Goal: Obtain resource: Obtain resource

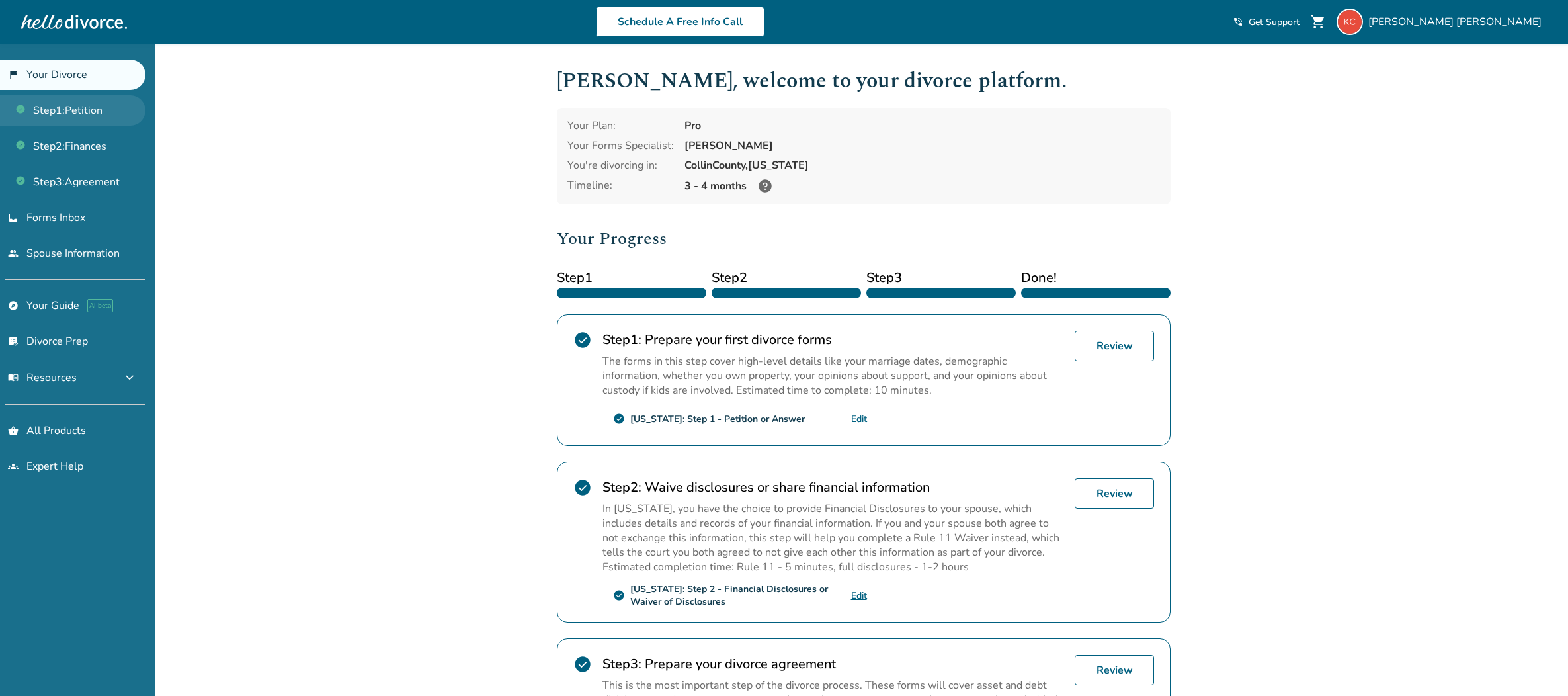
click at [105, 111] on link "Step 1 : Petition" at bounding box center [73, 110] width 145 height 30
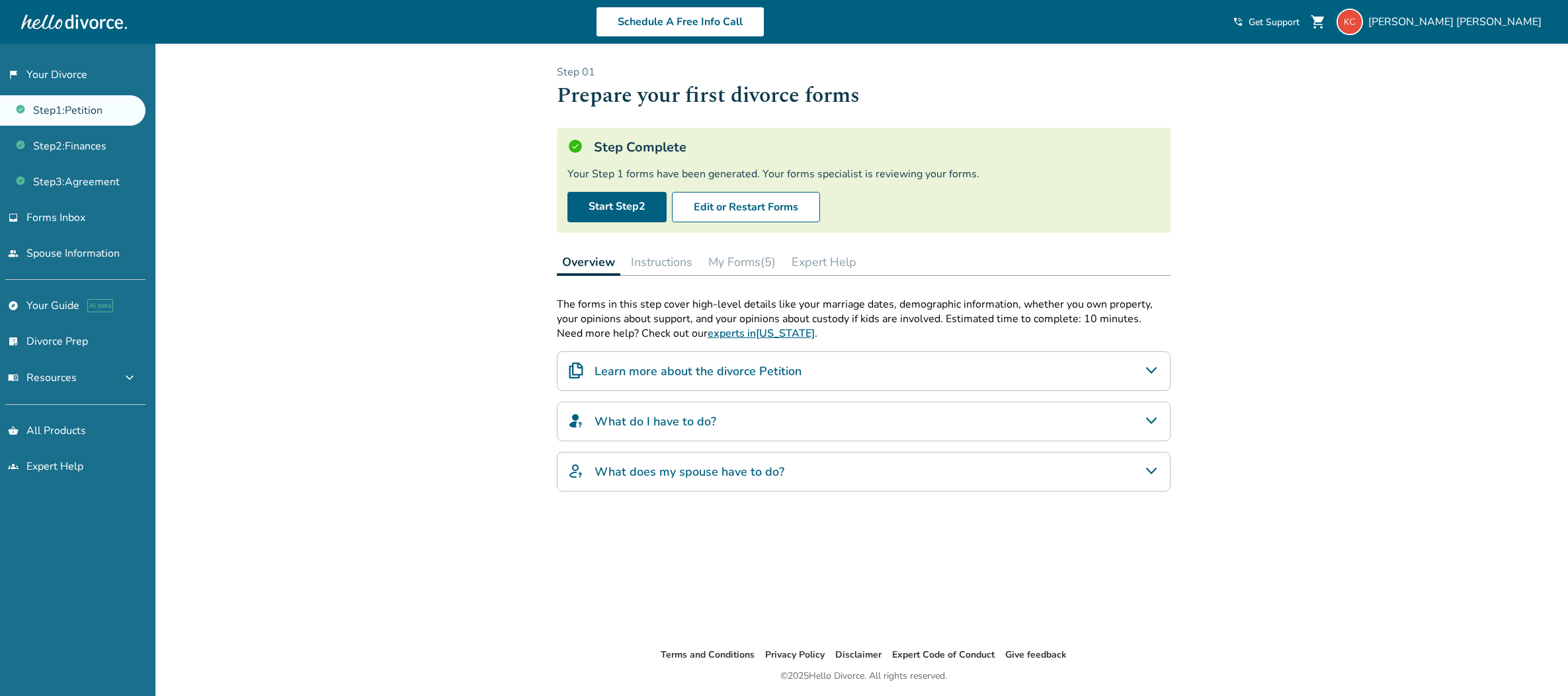
click at [737, 262] on button "My Forms (5)" at bounding box center [742, 262] width 78 height 27
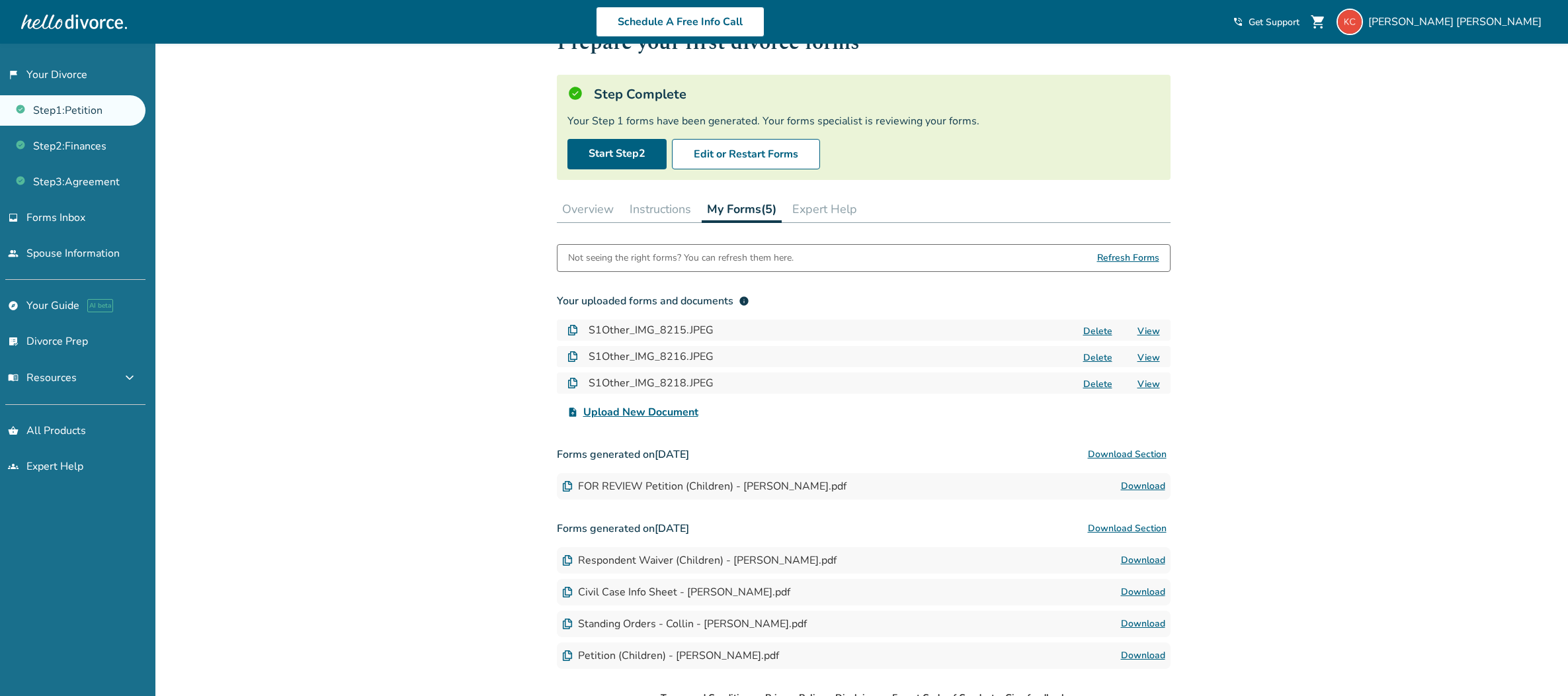
scroll to position [118, 0]
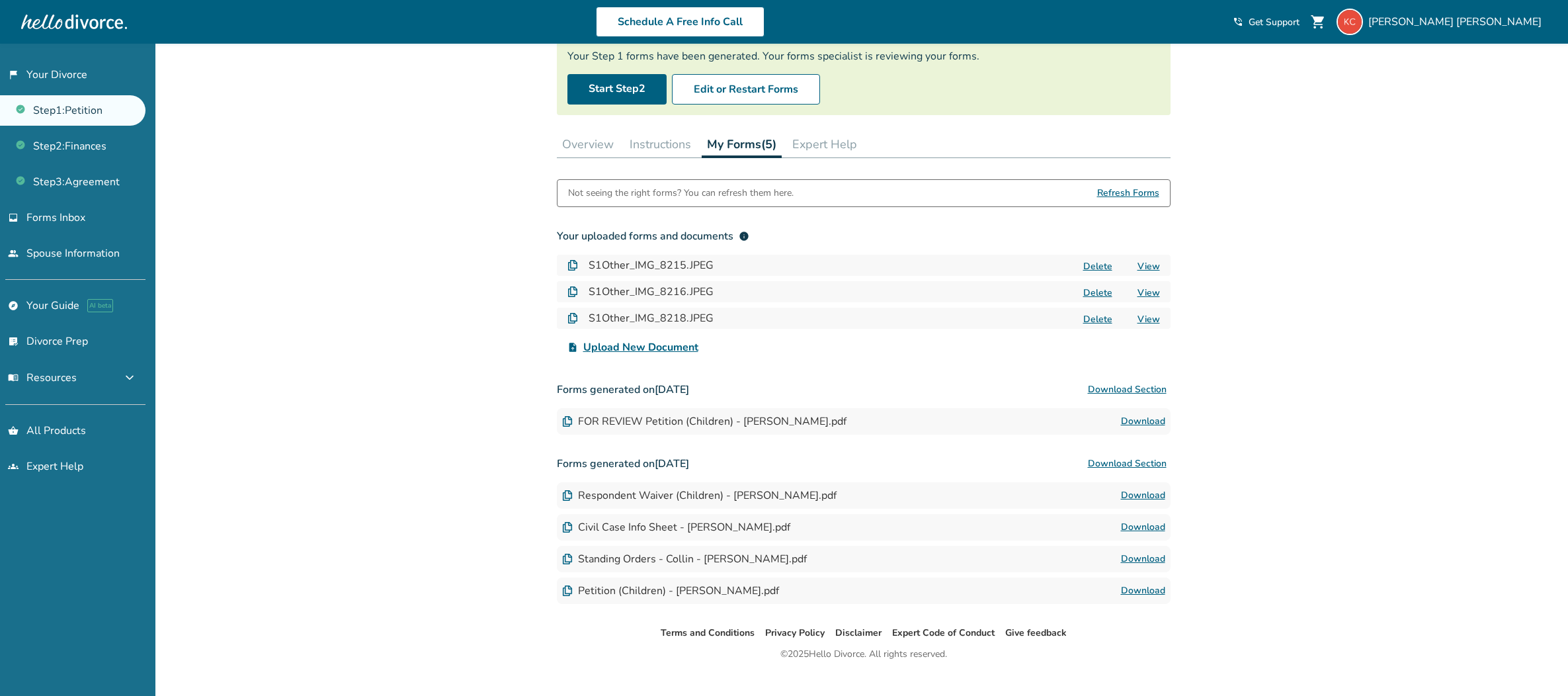
click at [1127, 423] on link "Download" at bounding box center [1143, 421] width 45 height 16
click at [1147, 313] on link "View" at bounding box center [1149, 319] width 23 height 12
click at [1147, 297] on link "View" at bounding box center [1149, 293] width 23 height 12
click at [1143, 423] on link "Download" at bounding box center [1143, 421] width 45 height 16
